Goal: Task Accomplishment & Management: Manage account settings

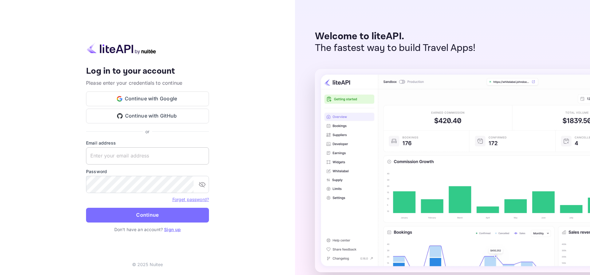
click at [138, 162] on input "text" at bounding box center [147, 156] width 123 height 17
type input "[EMAIL_ADDRESS][DOMAIN_NAME]"
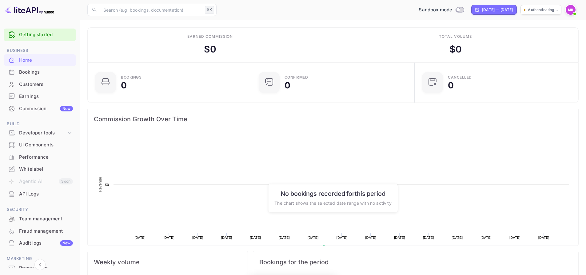
scroll to position [95, 155]
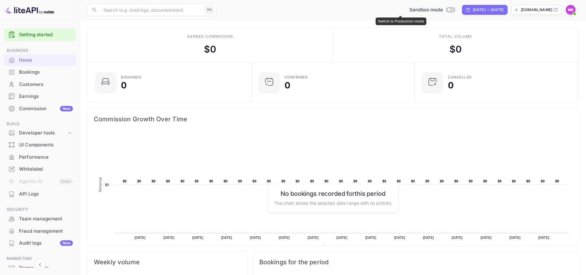
click at [420, 13] on div "Switch to Production mode" at bounding box center [400, 19] width 51 height 12
click at [442, 8] on input "Switch to Production mode" at bounding box center [448, 10] width 12 height 4
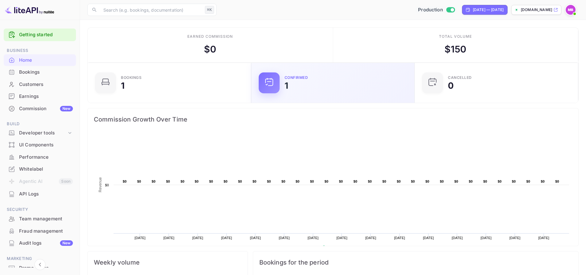
click at [274, 87] on div at bounding box center [269, 83] width 21 height 21
